Goal: Transaction & Acquisition: Purchase product/service

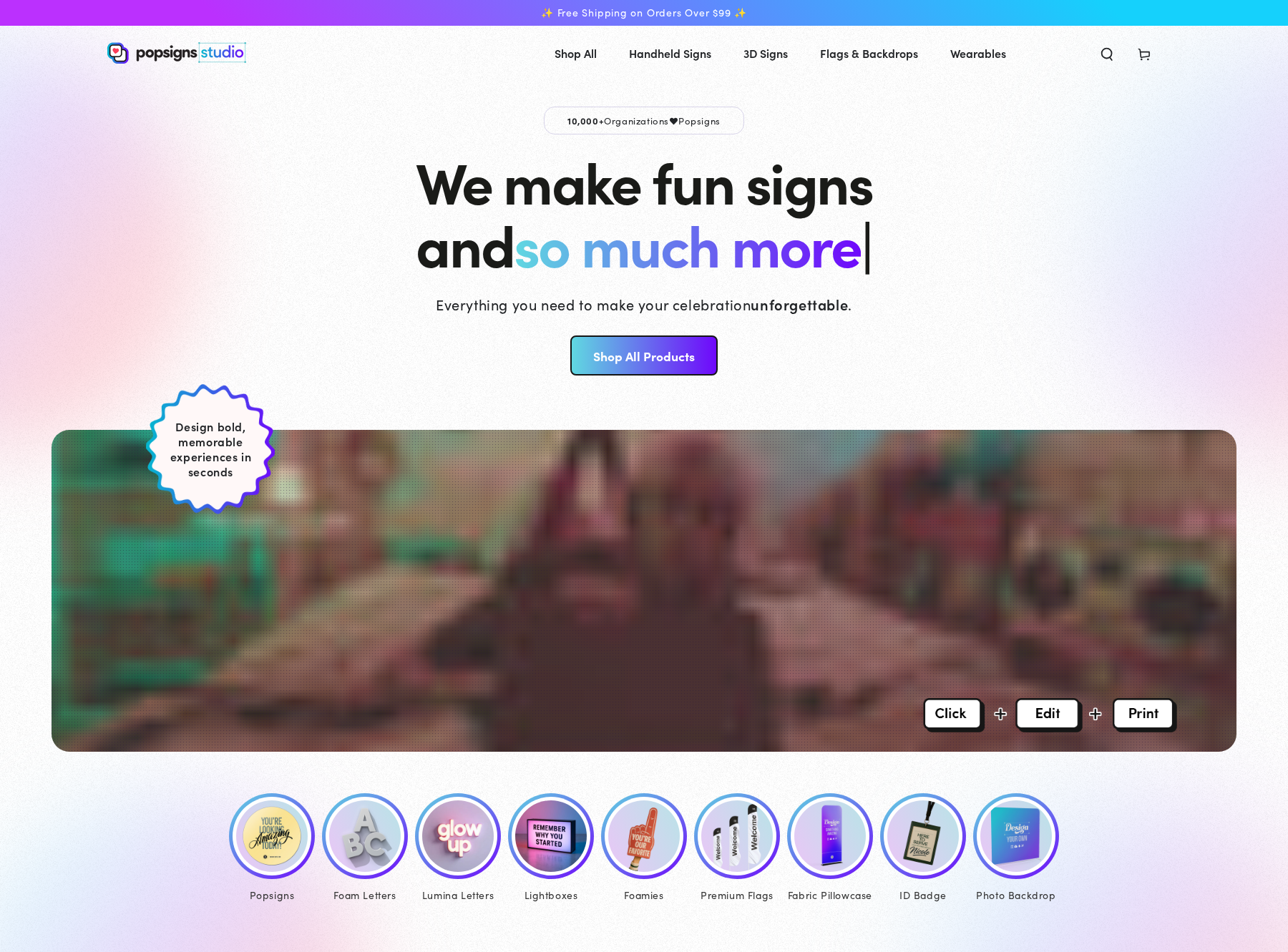
click at [251, 812] on img at bounding box center [271, 836] width 71 height 71
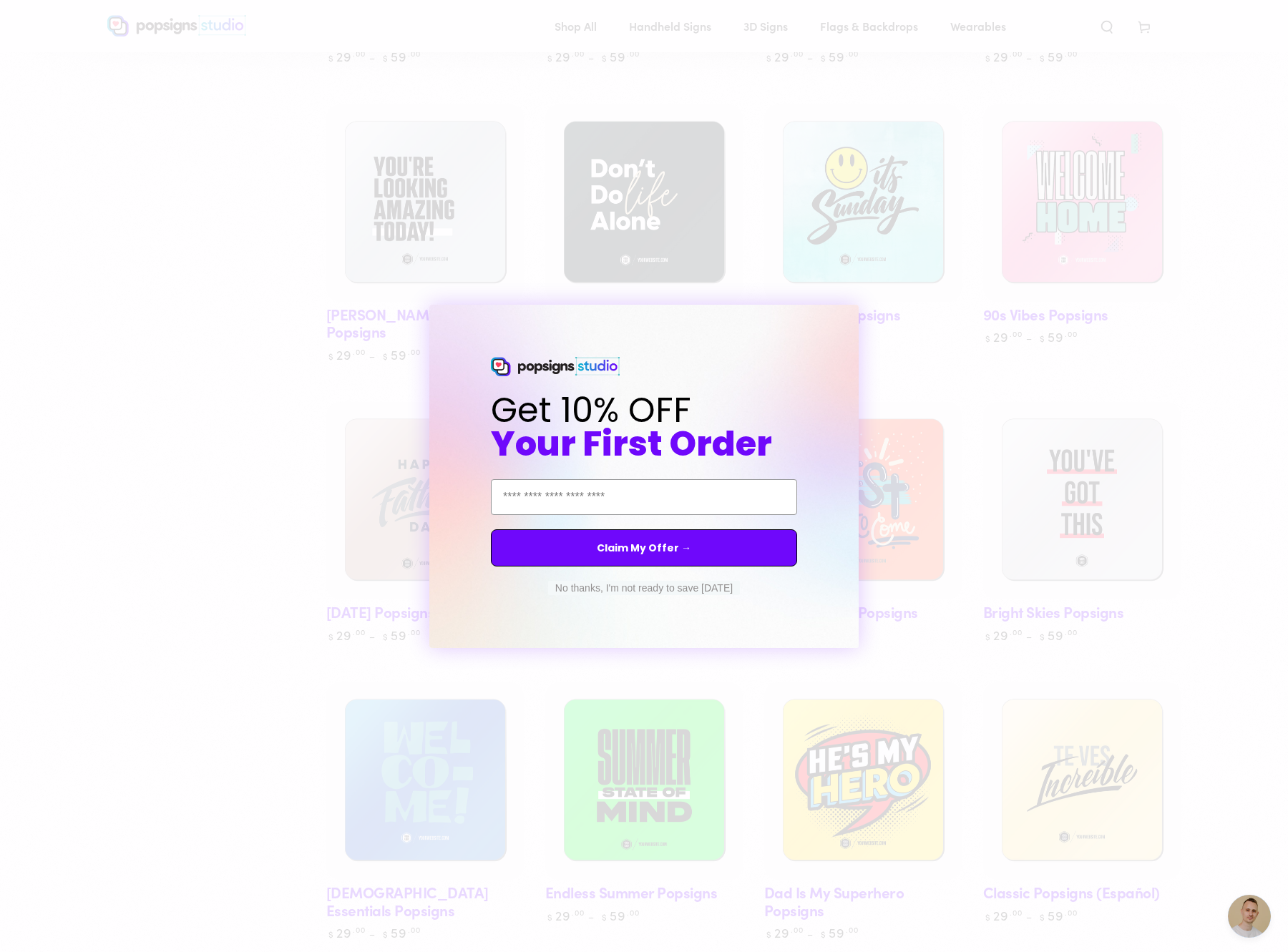
scroll to position [944, 0]
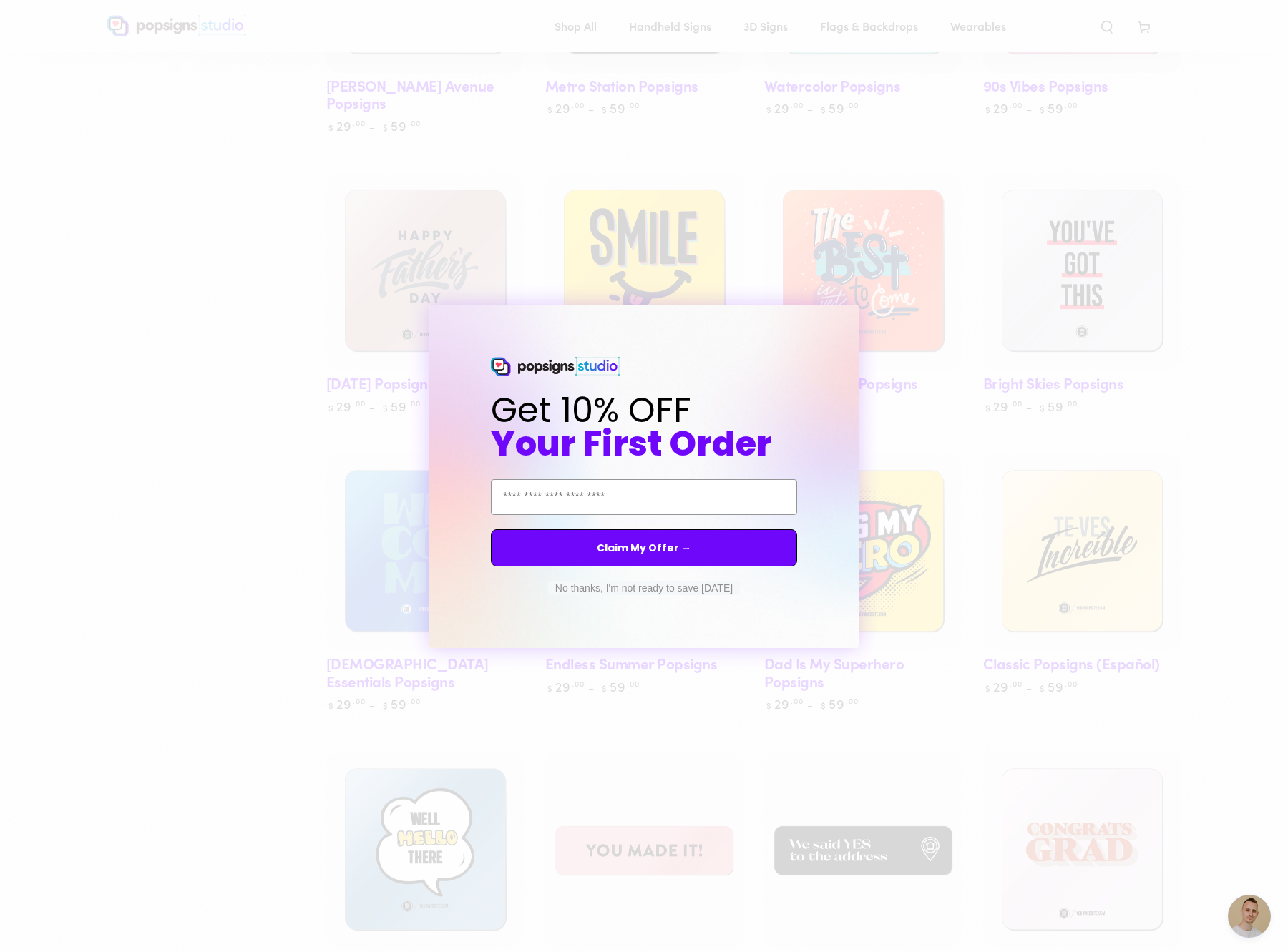
click at [856, 318] on circle "Close dialog" at bounding box center [860, 317] width 14 height 13
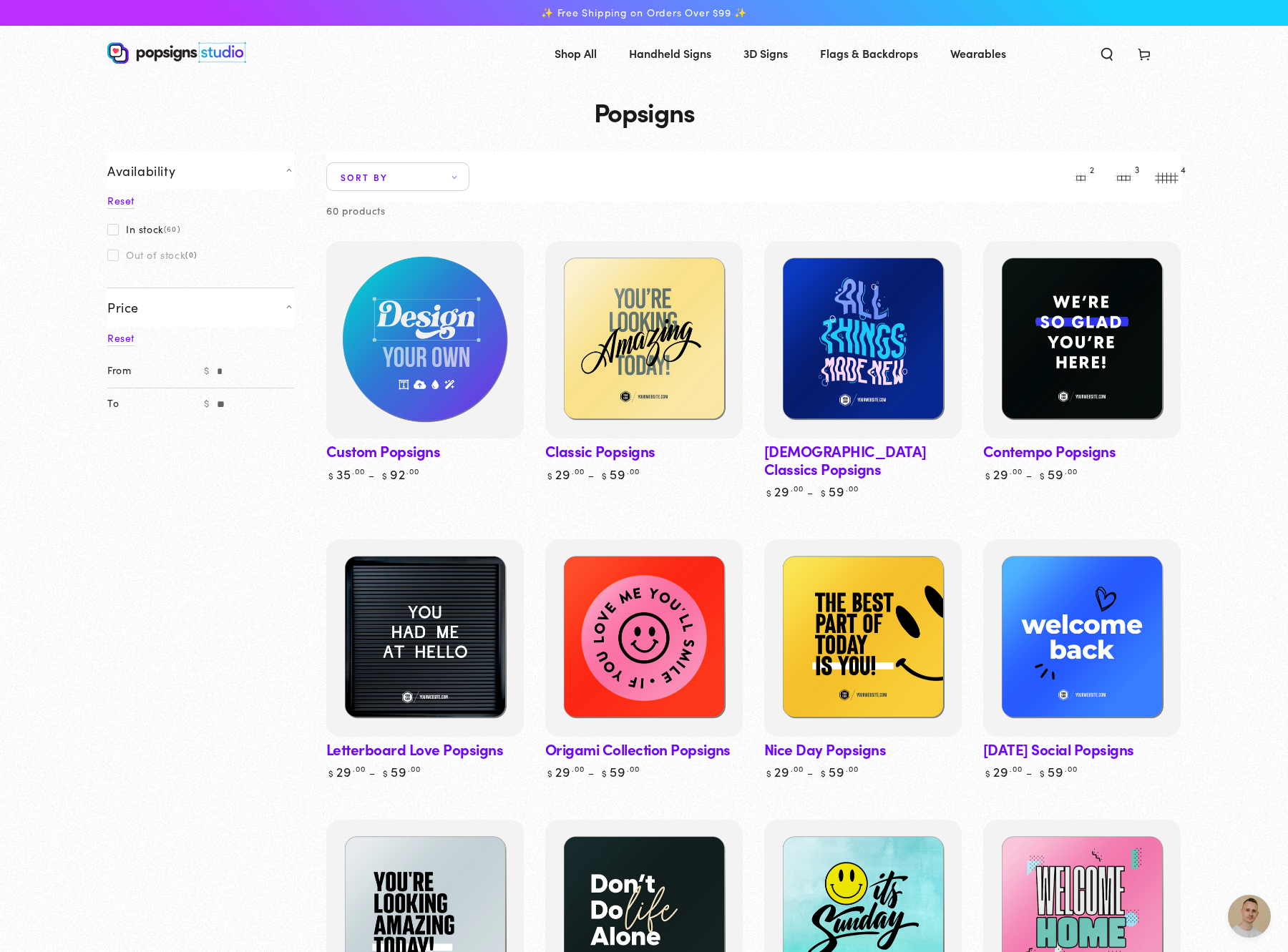
scroll to position [0, 0]
click at [408, 373] on img at bounding box center [425, 340] width 203 height 203
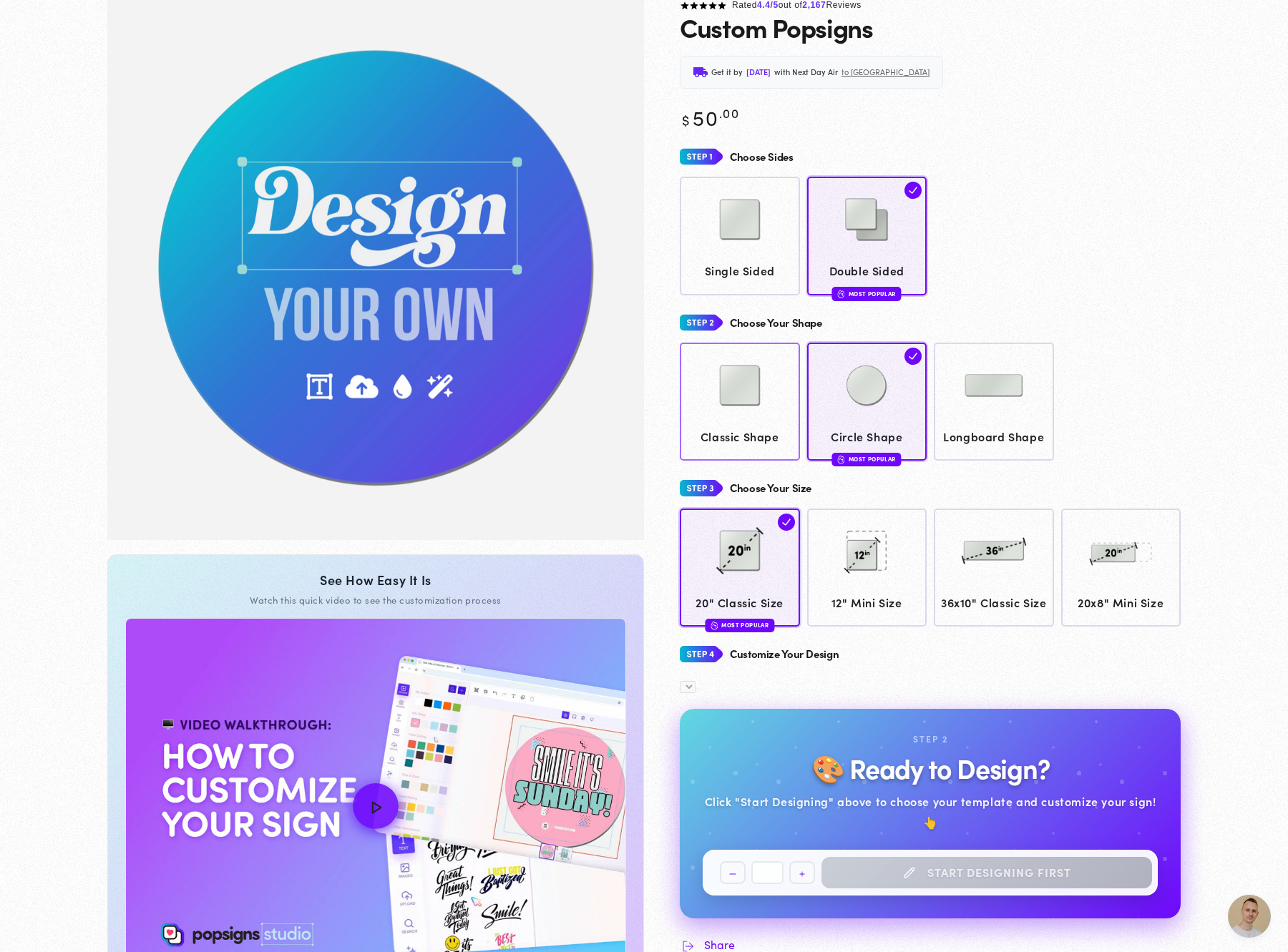
click at [728, 378] on img at bounding box center [739, 385] width 71 height 71
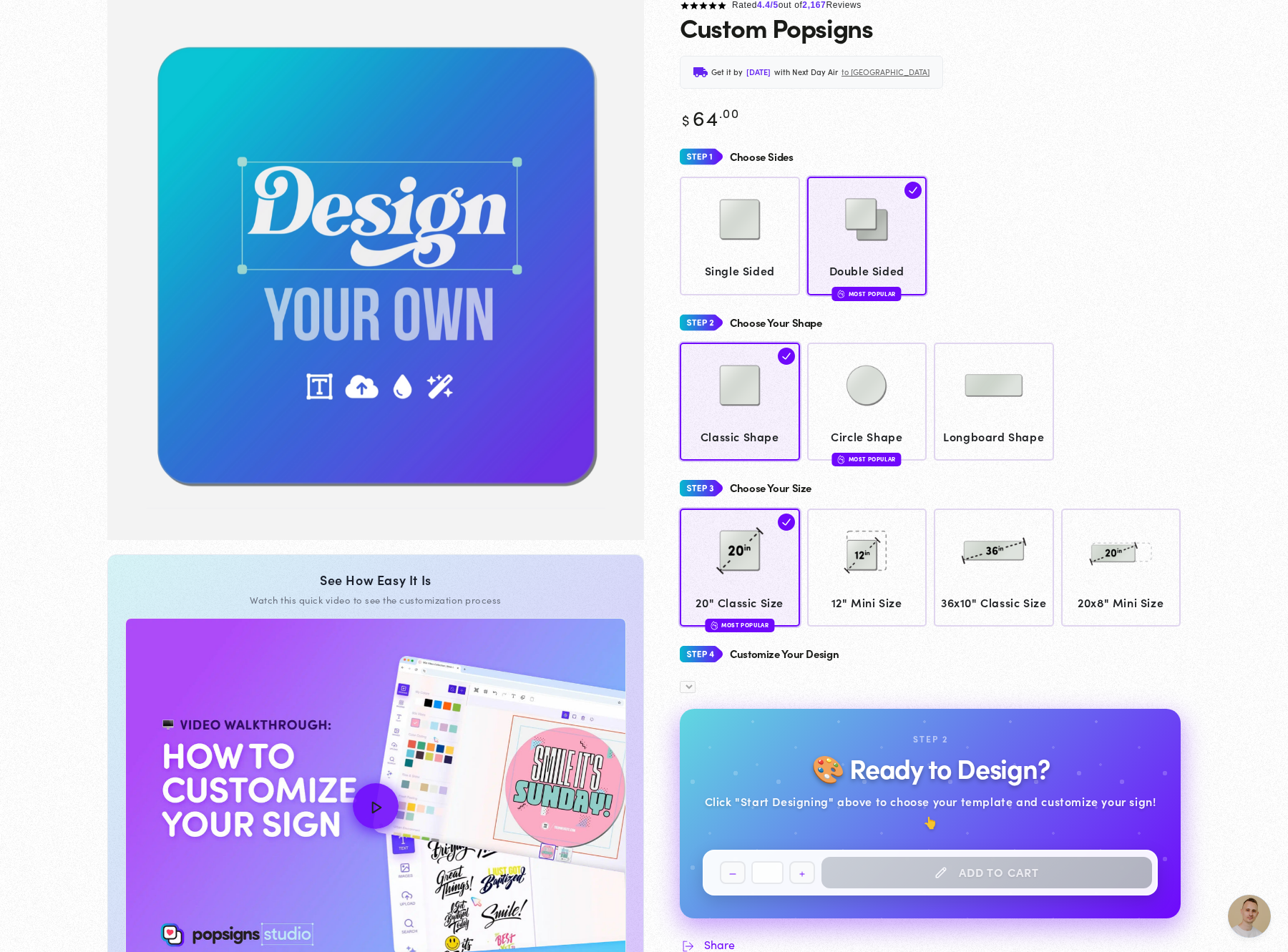
scroll to position [103, 0]
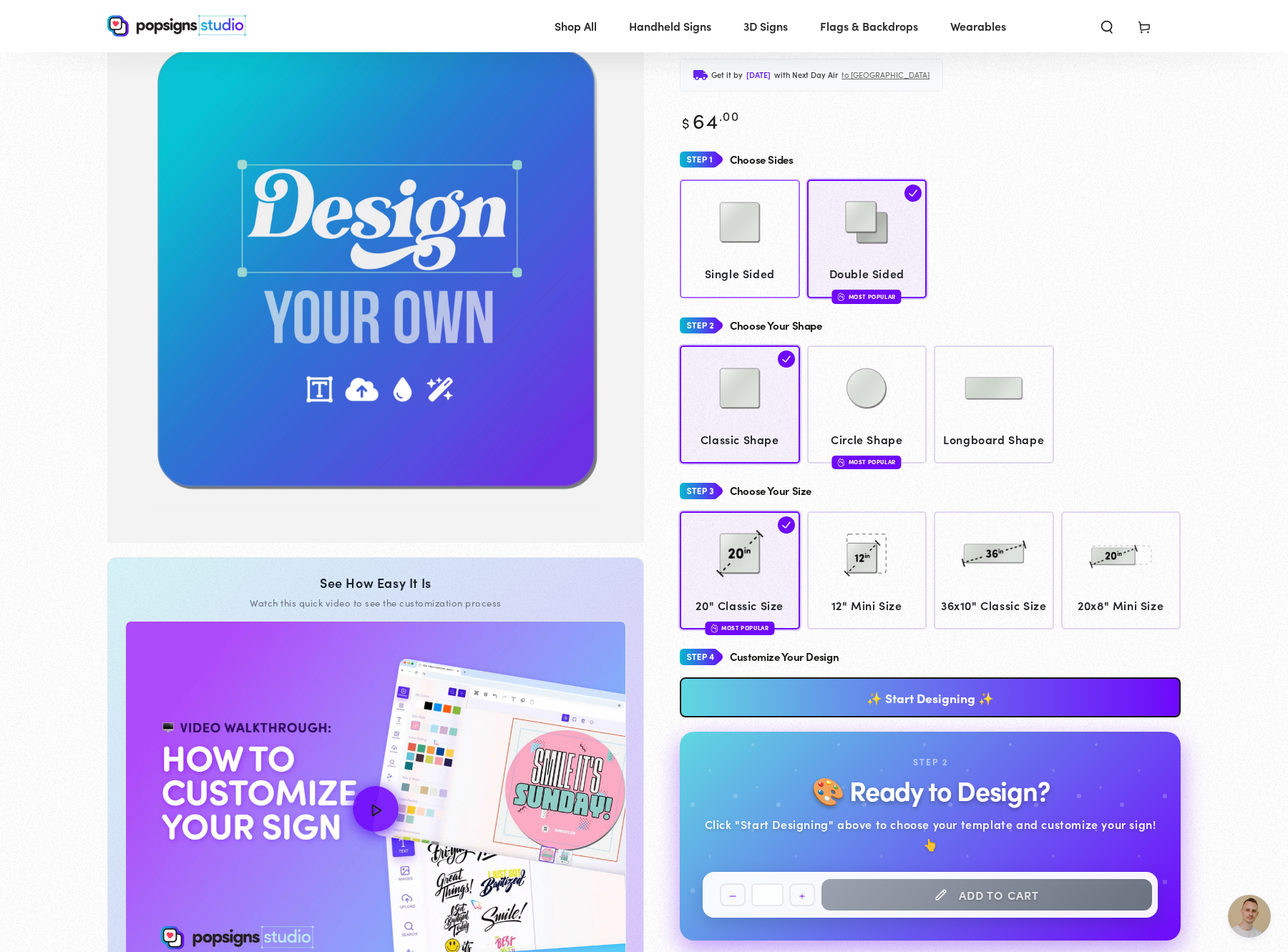
click at [742, 275] on span "Single Sided" at bounding box center [740, 274] width 106 height 21
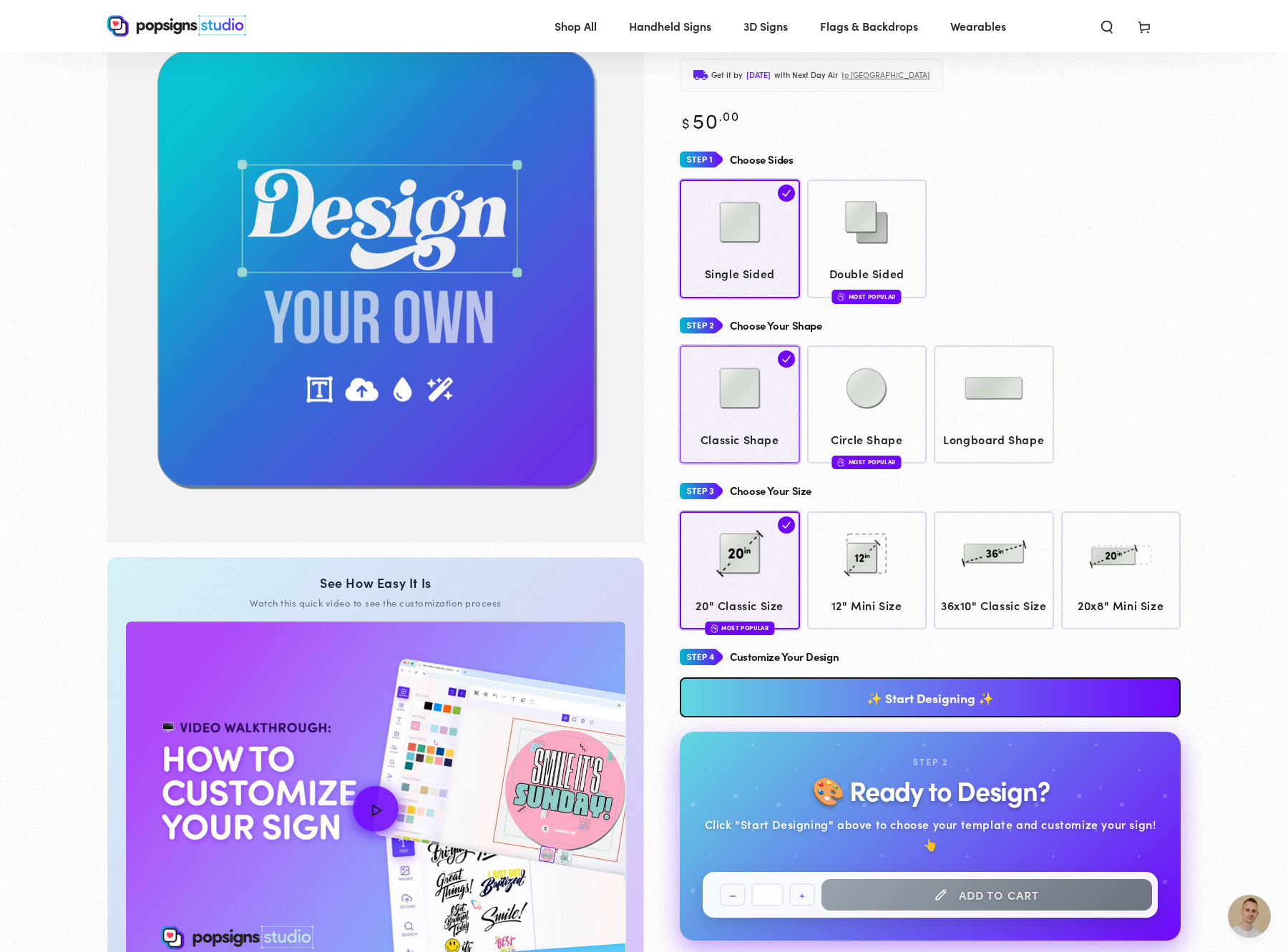
click at [740, 403] on img at bounding box center [739, 388] width 71 height 71
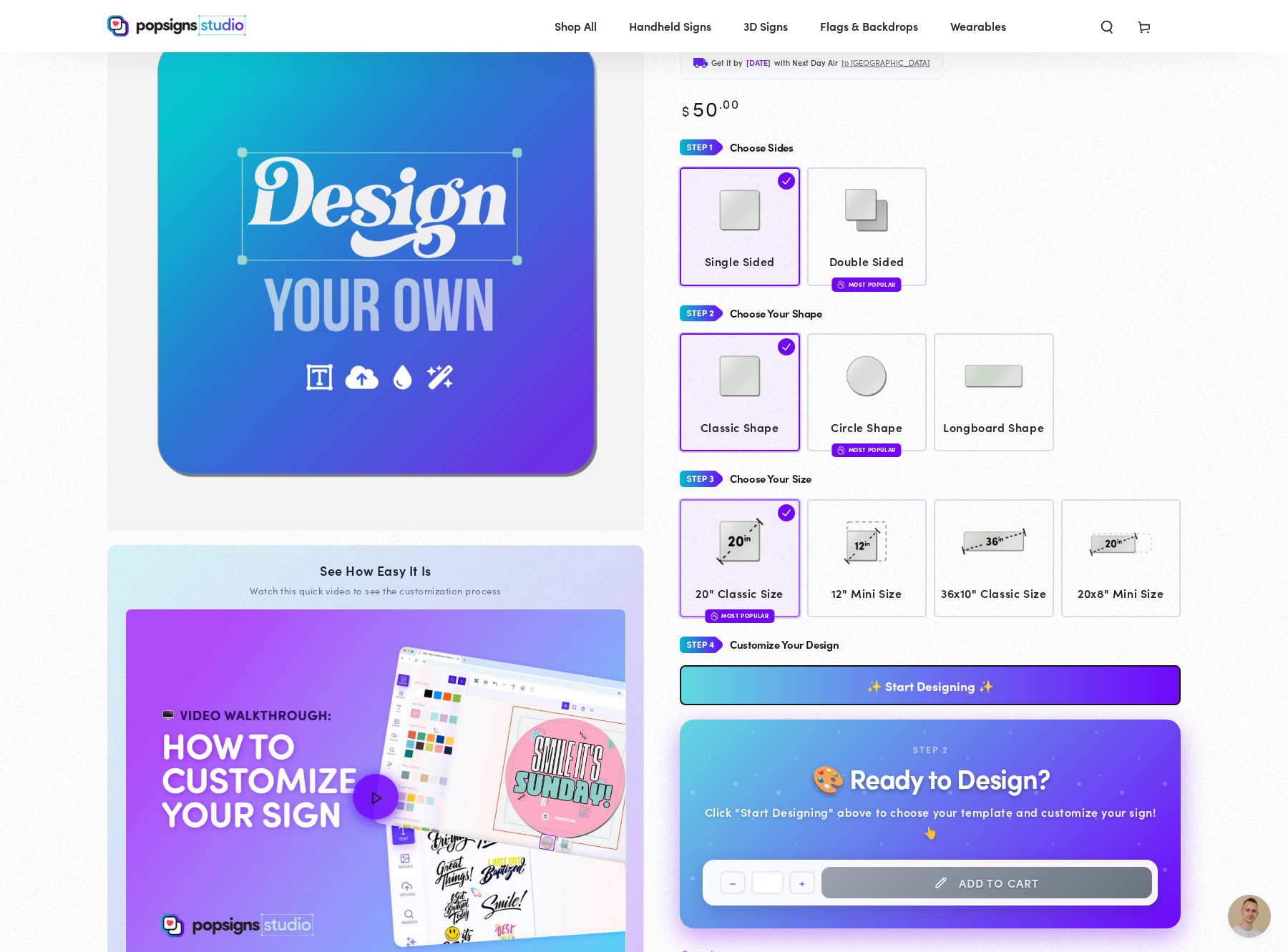
scroll to position [115, 0]
click at [730, 553] on img at bounding box center [739, 541] width 71 height 71
click at [914, 697] on link "✨ Start Designing ✨" at bounding box center [930, 685] width 500 height 40
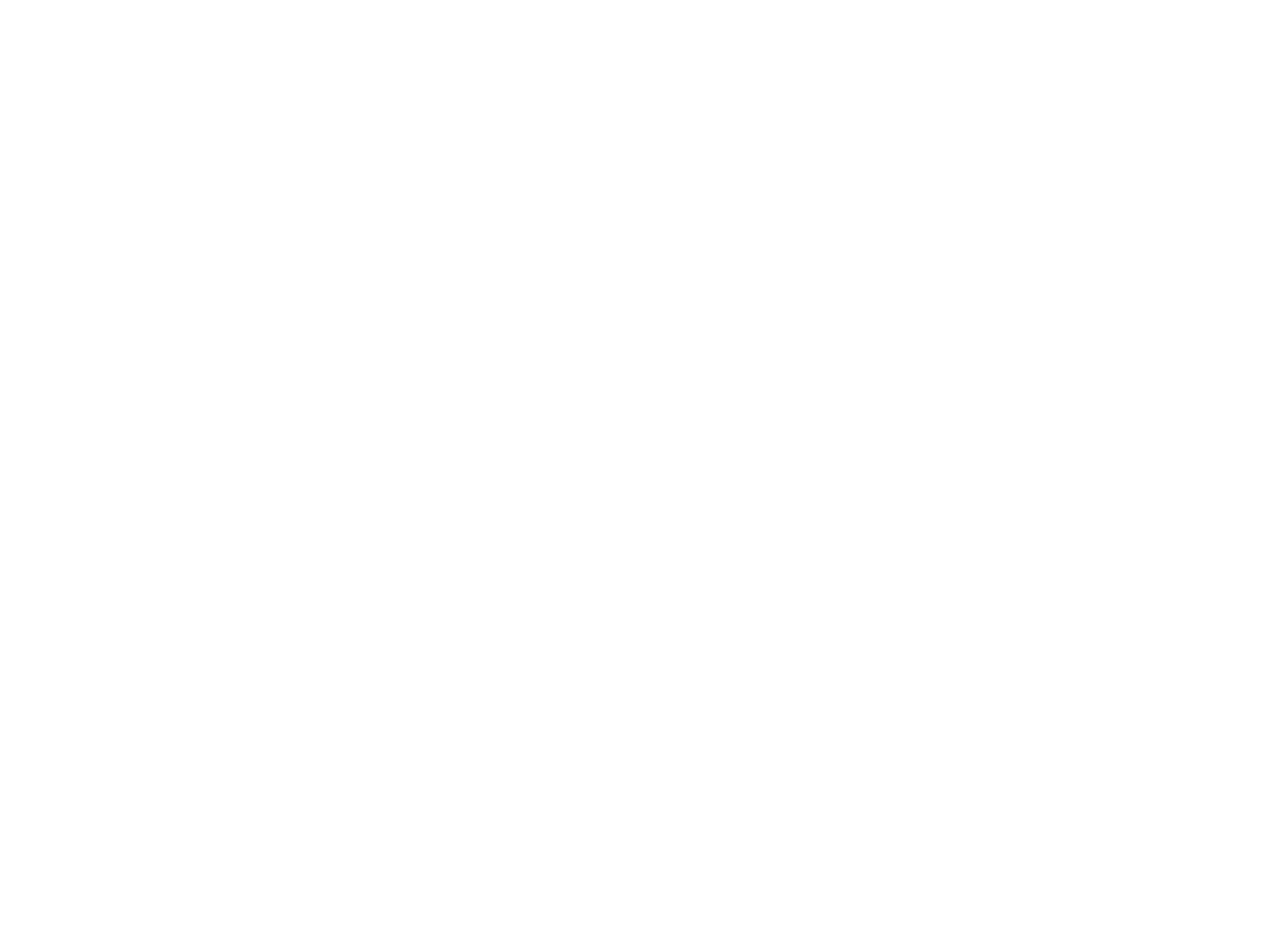
scroll to position [0, 0]
type textarea "An ancient tree with a door leading to a magical world"
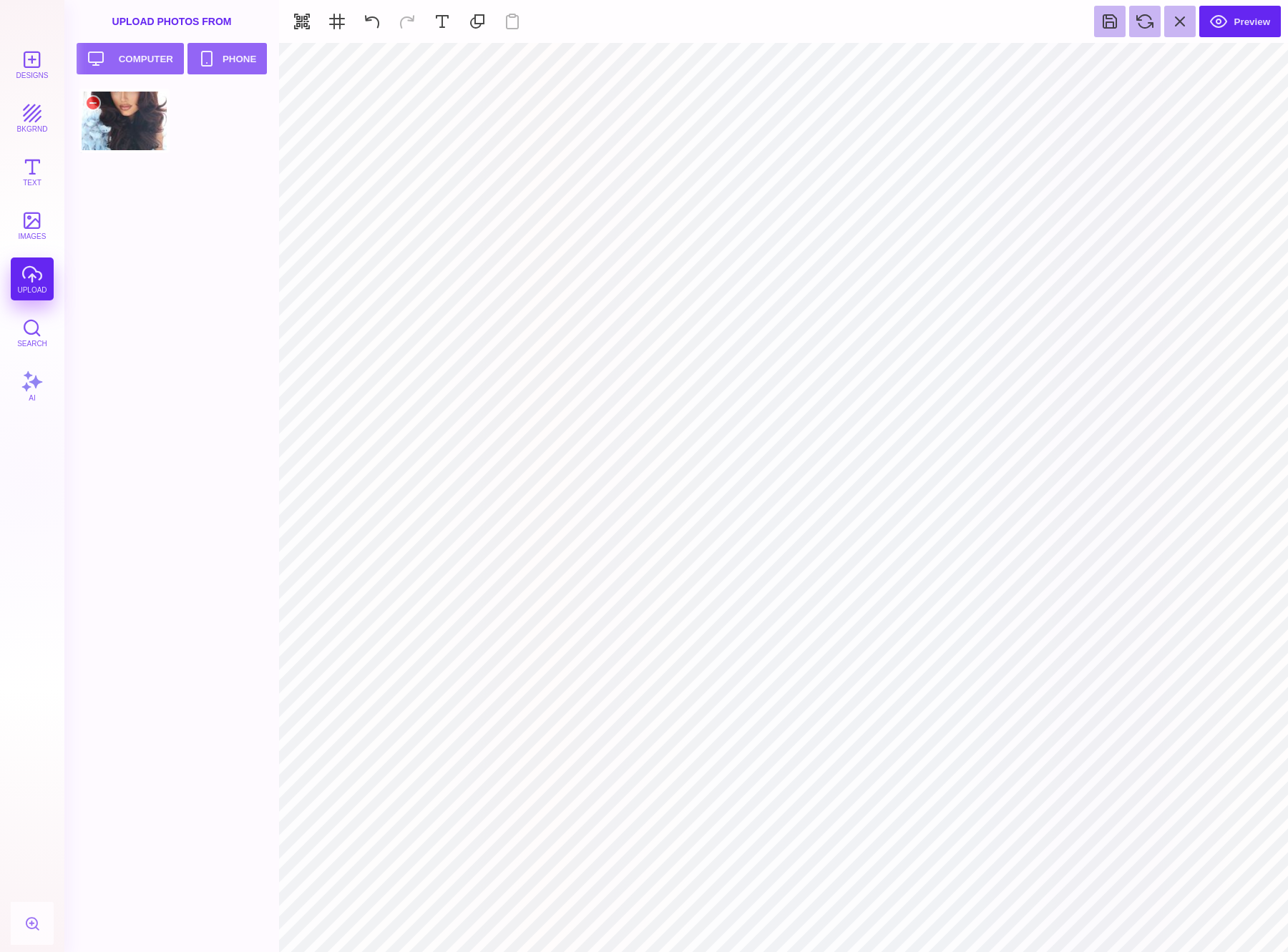
type input "#F1F1F2"
click at [41, 164] on button "Text" at bounding box center [32, 172] width 43 height 43
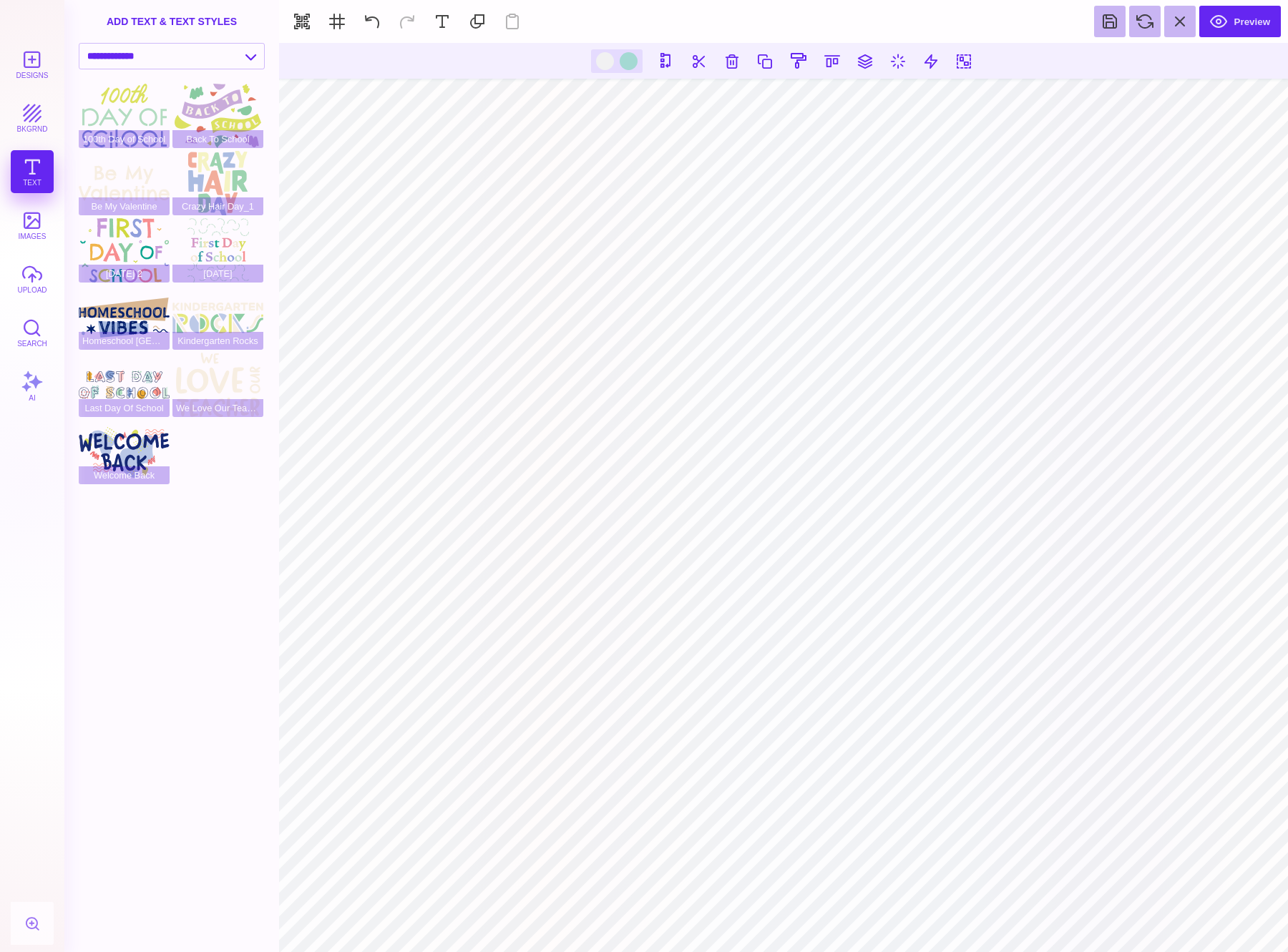
click at [20, 167] on div "Designs bkgrnd Text images upload Search AI" at bounding box center [32, 498] width 65 height 909
click at [149, 28] on div "add text & text styles" at bounding box center [172, 22] width 214 height 43
select select "**********"
click at [438, 19] on button at bounding box center [442, 21] width 32 height 31
click at [708, 489] on section at bounding box center [783, 498] width 1009 height 909
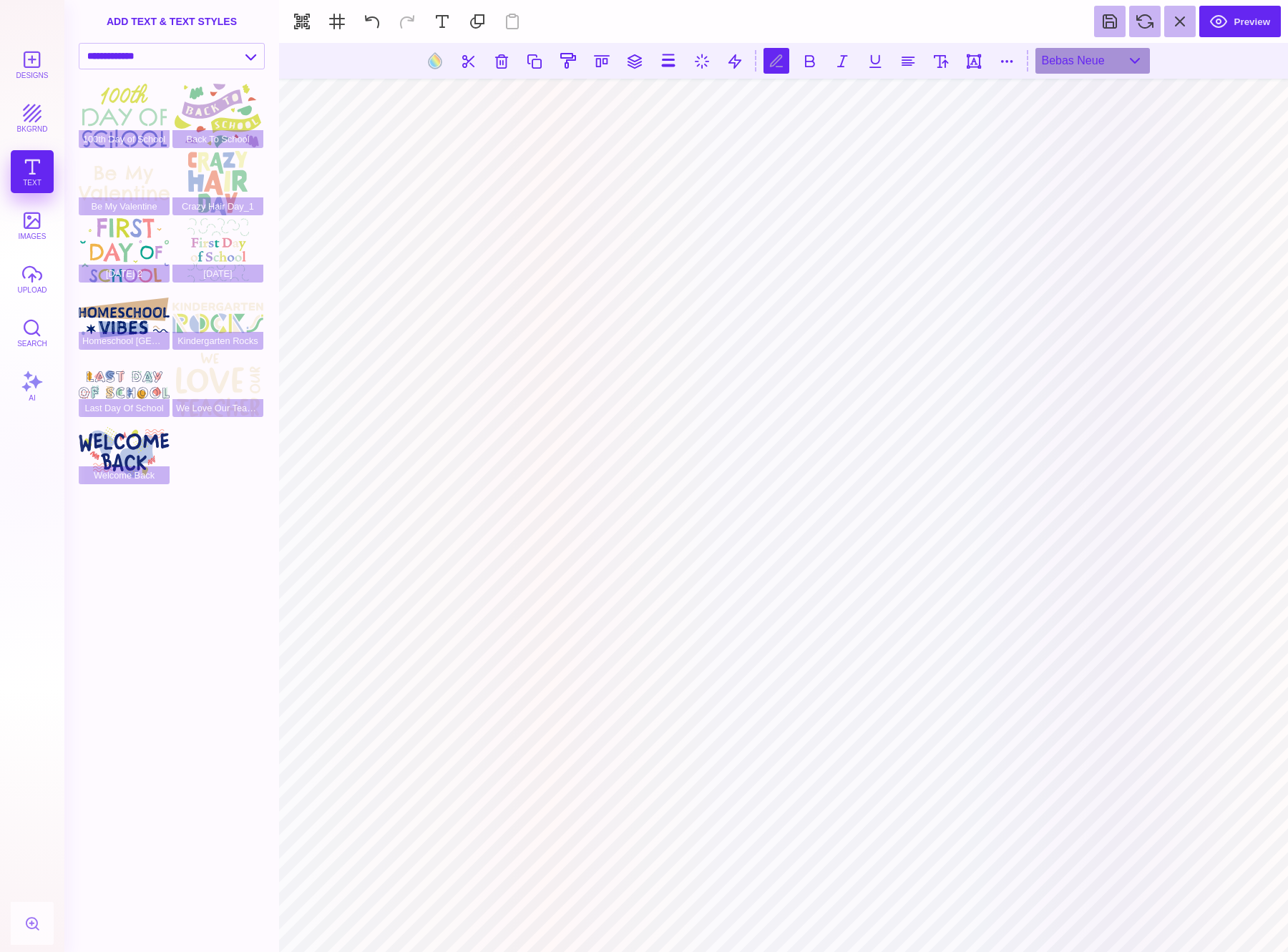
click at [707, 489] on section at bounding box center [783, 498] width 1009 height 909
click at [705, 489] on section at bounding box center [783, 498] width 1009 height 909
click at [704, 490] on section at bounding box center [783, 498] width 1009 height 909
click at [644, 494] on section at bounding box center [783, 498] width 1009 height 909
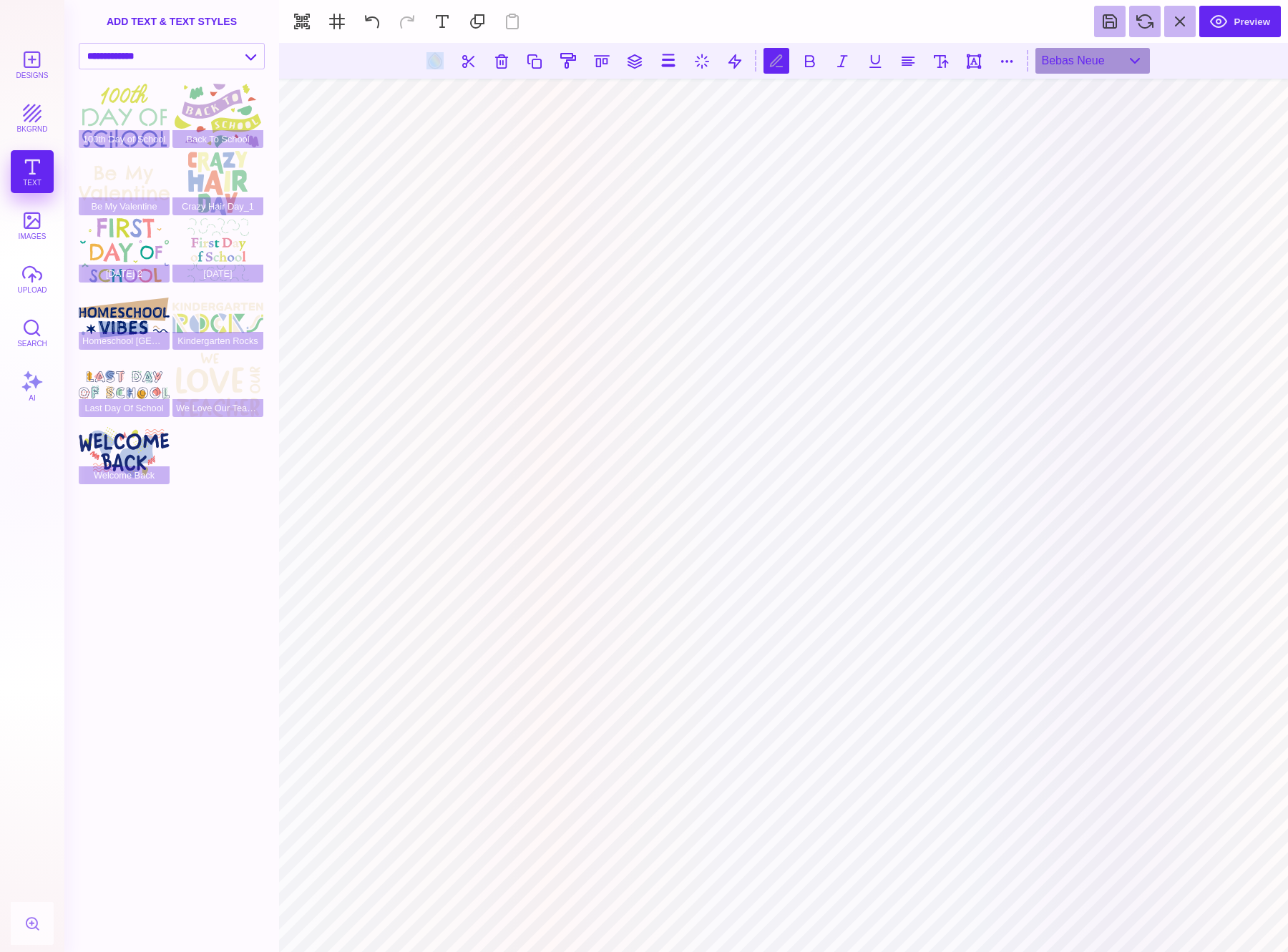
drag, startPoint x: 721, startPoint y: 488, endPoint x: 742, endPoint y: 400, distance: 90.5
click at [742, 400] on section at bounding box center [783, 498] width 1009 height 909
drag, startPoint x: 717, startPoint y: 414, endPoint x: 693, endPoint y: 367, distance: 52.8
click at [693, 367] on section at bounding box center [783, 498] width 1009 height 909
drag, startPoint x: 723, startPoint y: 373, endPoint x: 732, endPoint y: 415, distance: 43.0
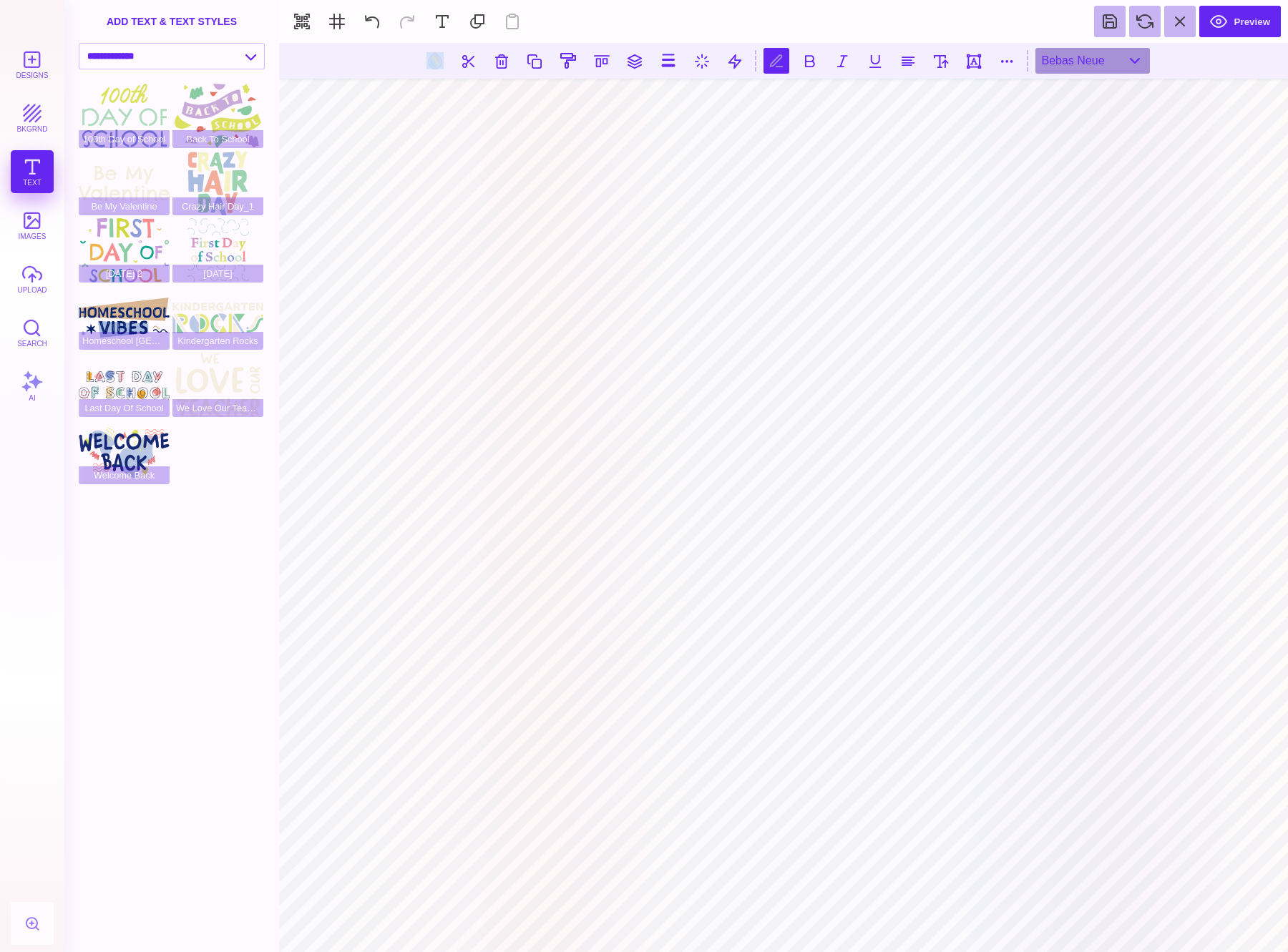
click at [733, 414] on section at bounding box center [783, 498] width 1009 height 909
click at [813, 61] on button at bounding box center [809, 60] width 26 height 26
drag, startPoint x: 582, startPoint y: 401, endPoint x: 583, endPoint y: 382, distance: 19.0
click at [584, 380] on section at bounding box center [783, 498] width 1009 height 909
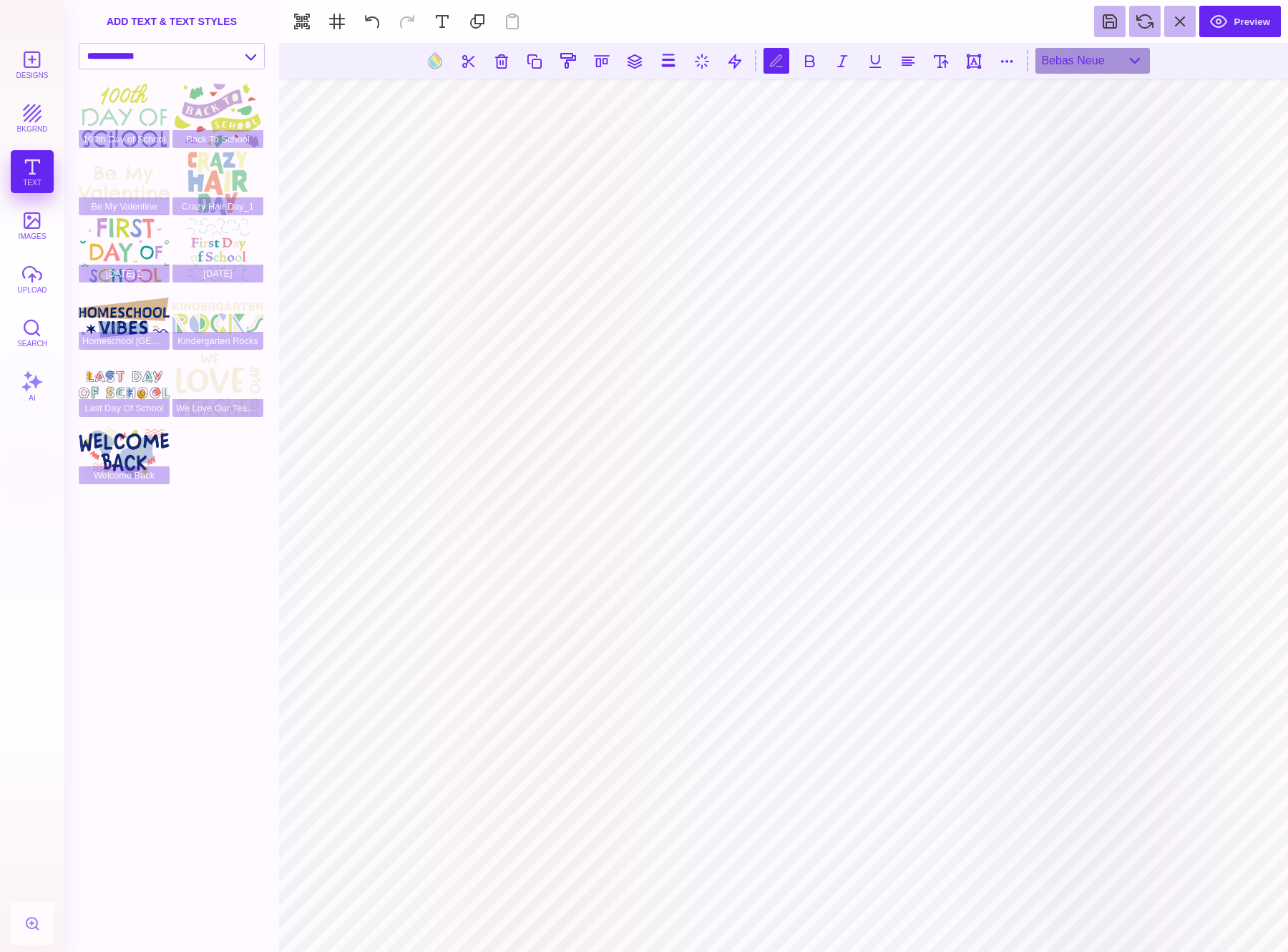
click at [777, 654] on section at bounding box center [783, 498] width 1009 height 909
drag, startPoint x: 588, startPoint y: 153, endPoint x: 589, endPoint y: 203, distance: 50.0
click at [589, 203] on section at bounding box center [783, 498] width 1009 height 909
